Goal: Task Accomplishment & Management: Use online tool/utility

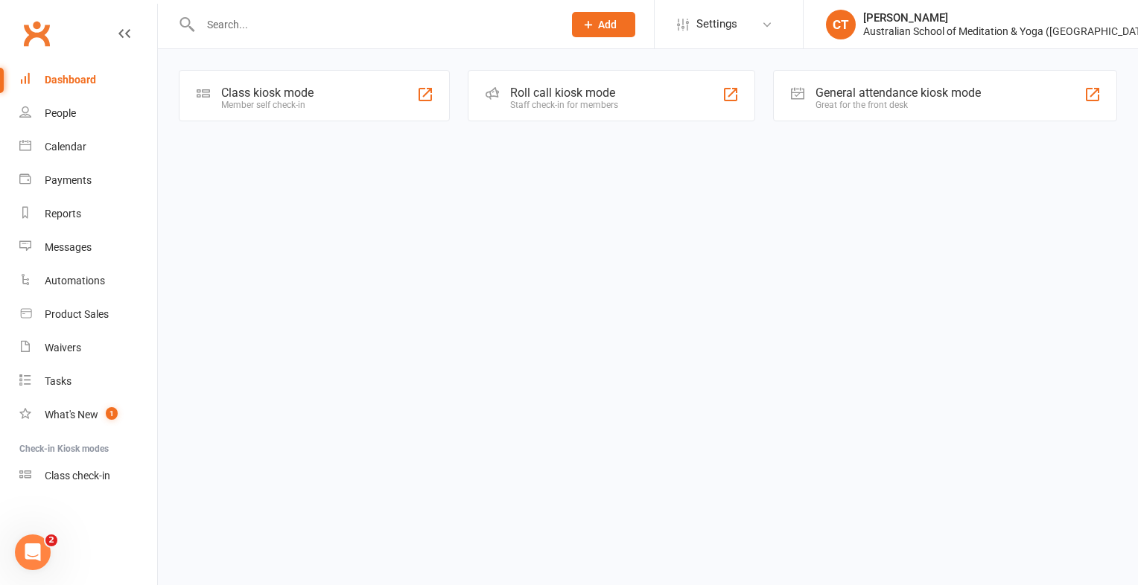
click at [239, 104] on div "Member self check-in" at bounding box center [267, 105] width 92 height 10
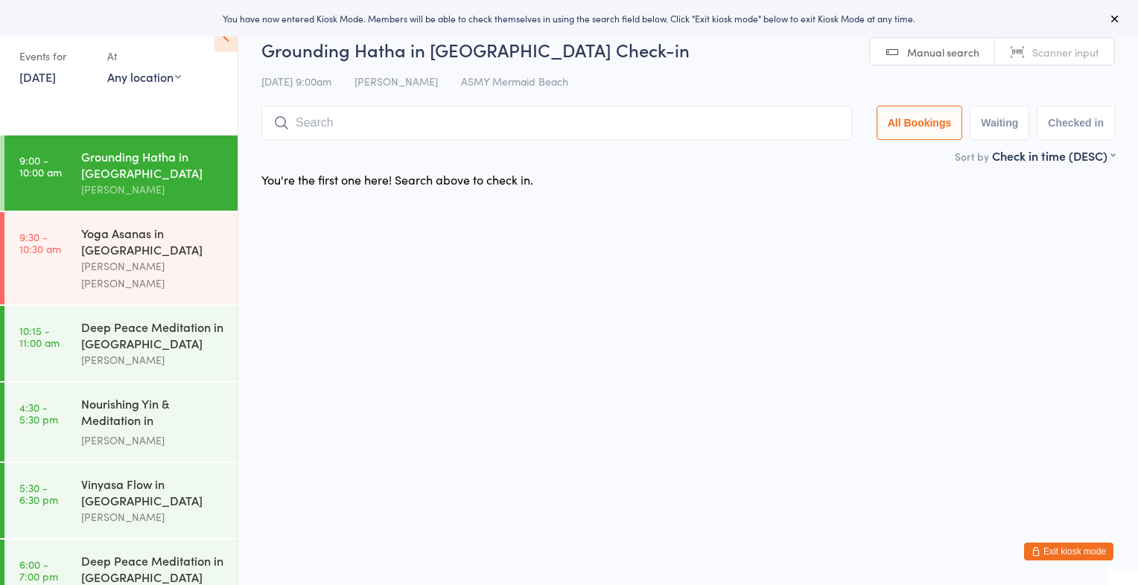
click at [240, 100] on ui-view "Grounding Hatha in Mermaid Beach Check-in 15 Sep 9:00am Carolyn Taylor ASMY Mer…" at bounding box center [688, 116] width 900 height 158
click at [58, 89] on div "Events for 15 Sep, 2025 15 Sep, 2025 September 2025 Sun Mon Tue Wed Thu Fri Sat…" at bounding box center [119, 51] width 238 height 103
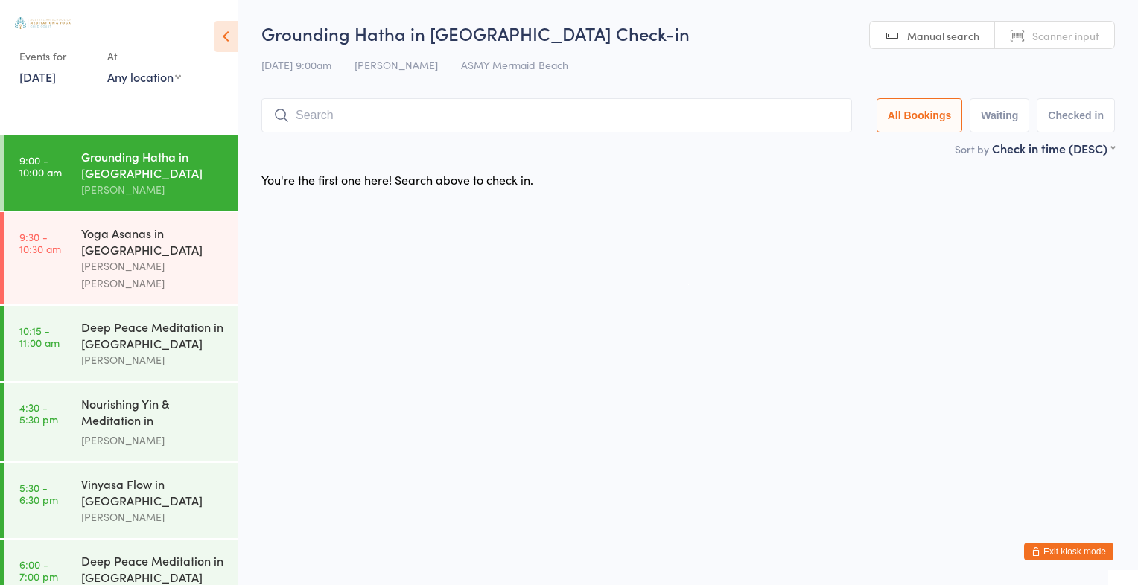
click at [56, 81] on link "15 Sep, 2025" at bounding box center [37, 77] width 36 height 16
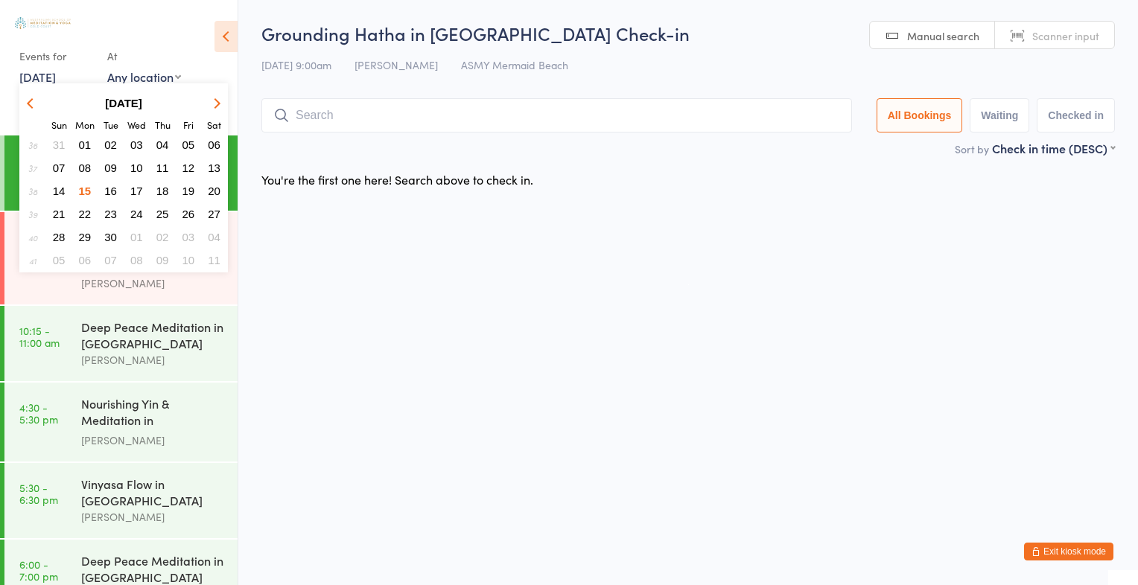
click at [188, 142] on span "05" at bounding box center [188, 145] width 13 height 13
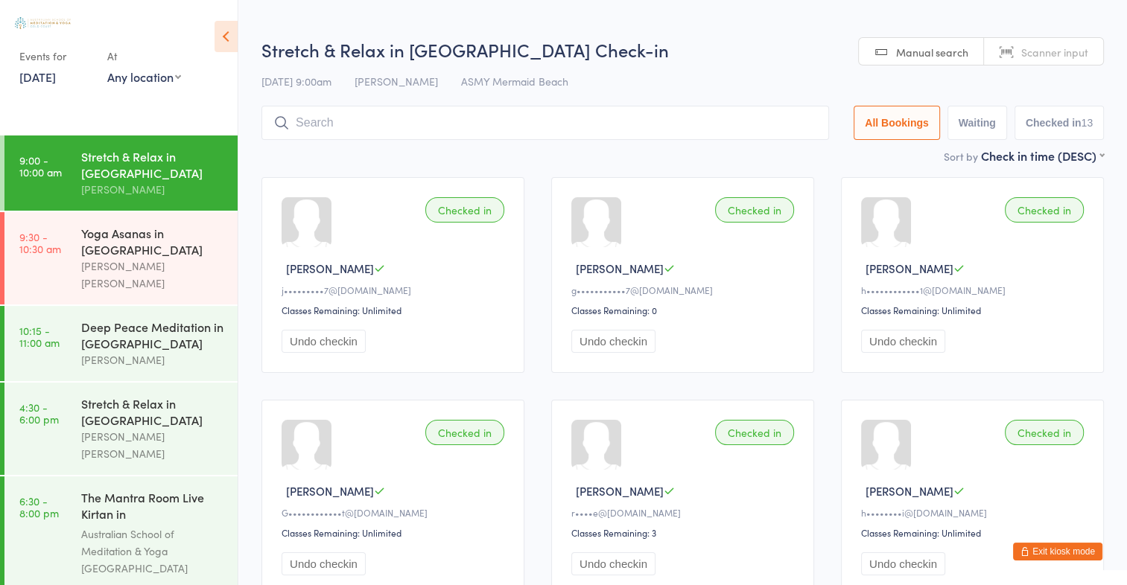
click at [56, 78] on link "5 Sep, 2025" at bounding box center [37, 77] width 36 height 16
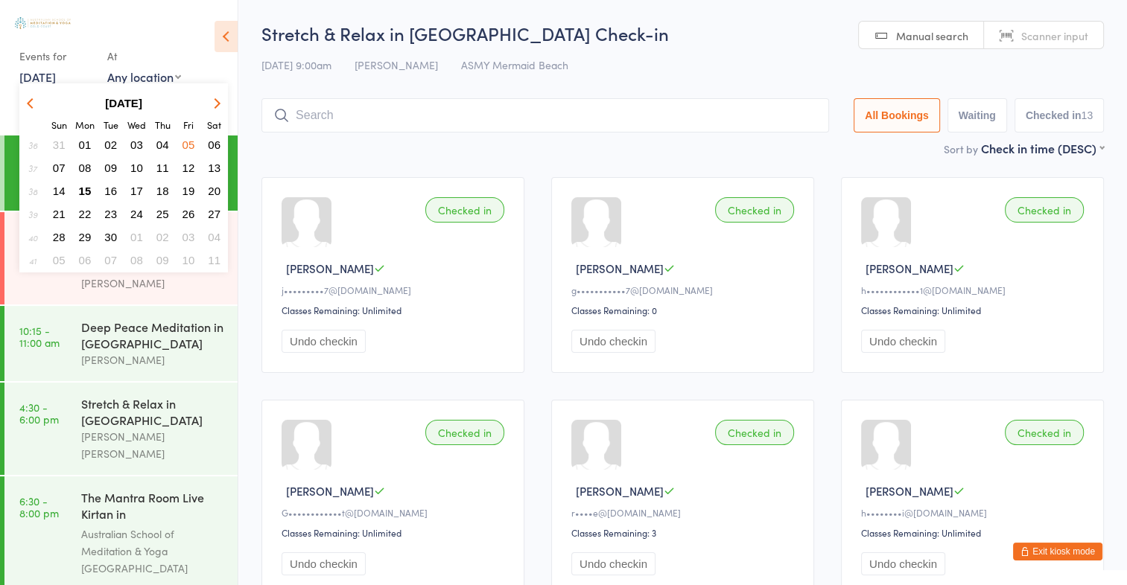
click at [57, 194] on span "14" at bounding box center [59, 191] width 13 height 13
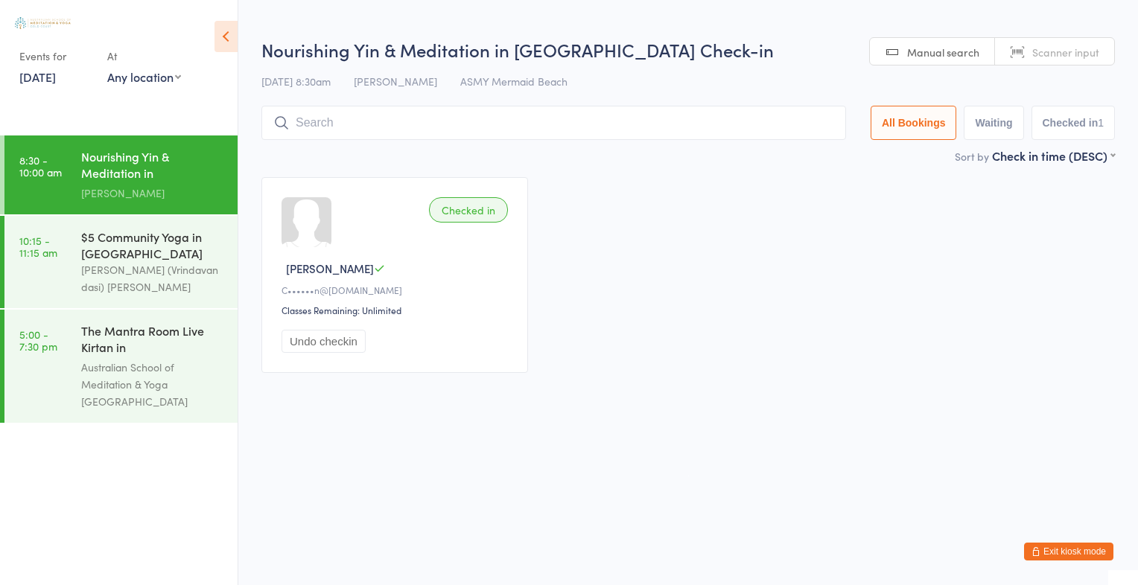
click at [69, 87] on div "Events for 14 Sep, 2025 D Sep, YYYY September 2025 Sun Mon Tue Wed Thu Fri Sat …" at bounding box center [55, 66] width 73 height 44
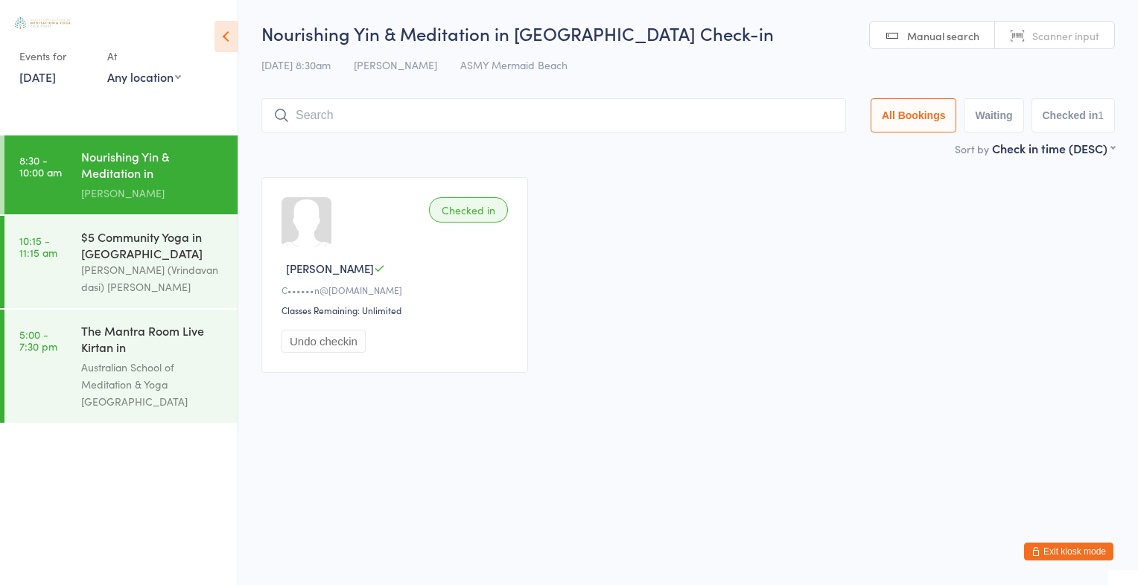
click at [337, 124] on input "search" at bounding box center [553, 115] width 585 height 34
click at [56, 79] on link "14 Sep, 2025" at bounding box center [37, 77] width 36 height 16
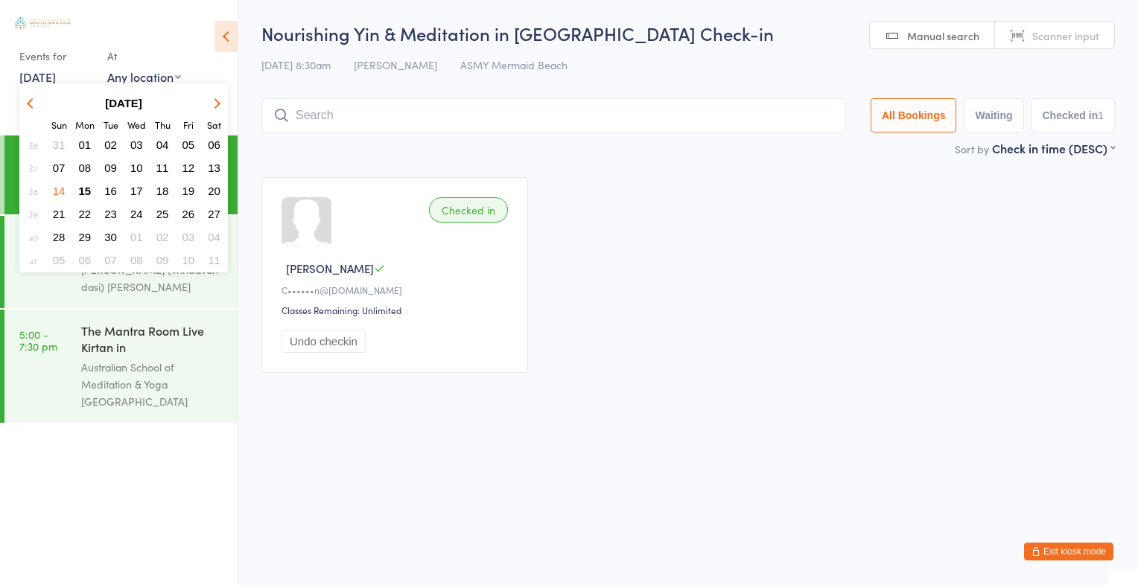
click at [93, 186] on button "15" at bounding box center [85, 191] width 23 height 20
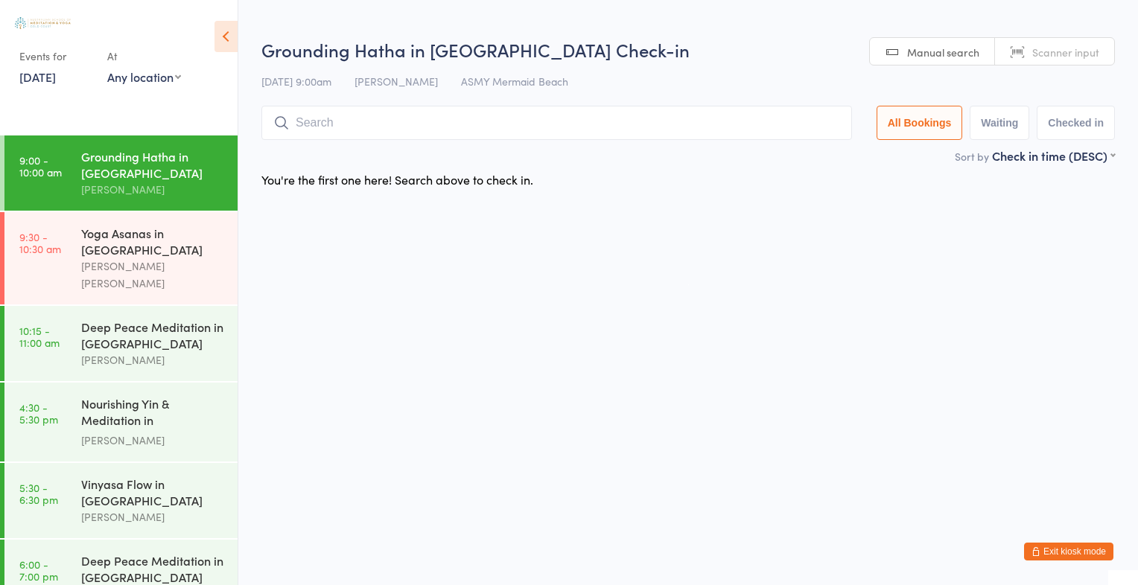
click at [1053, 57] on span "Scanner input" at bounding box center [1065, 52] width 67 height 15
